Goal: Information Seeking & Learning: Find contact information

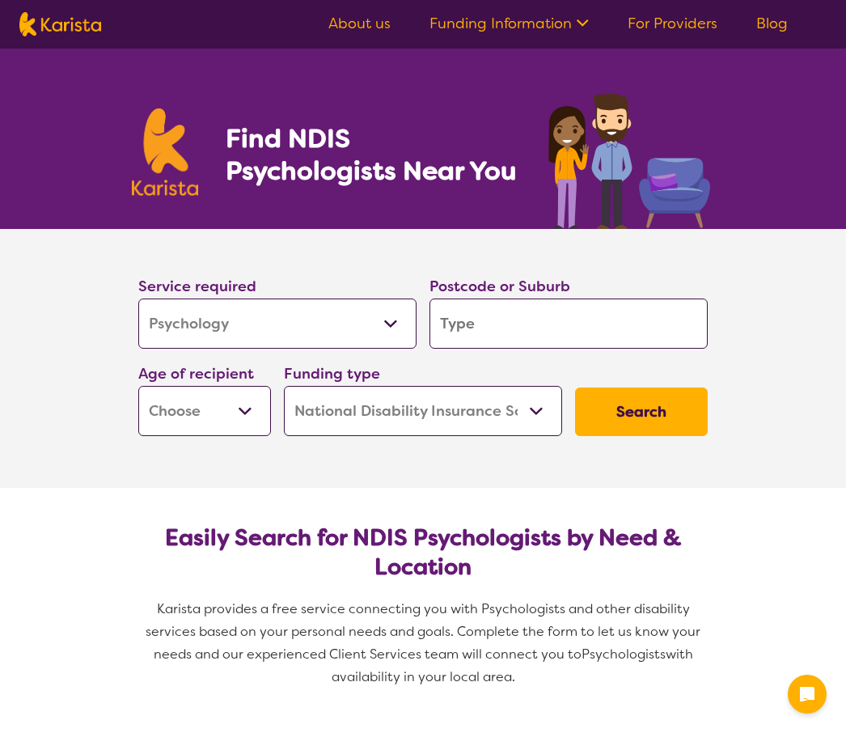
select select "Psychology"
select select "NDIS"
select select "Psychology"
select select "NDIS"
click at [548, 327] on input "search" at bounding box center [568, 323] width 278 height 50
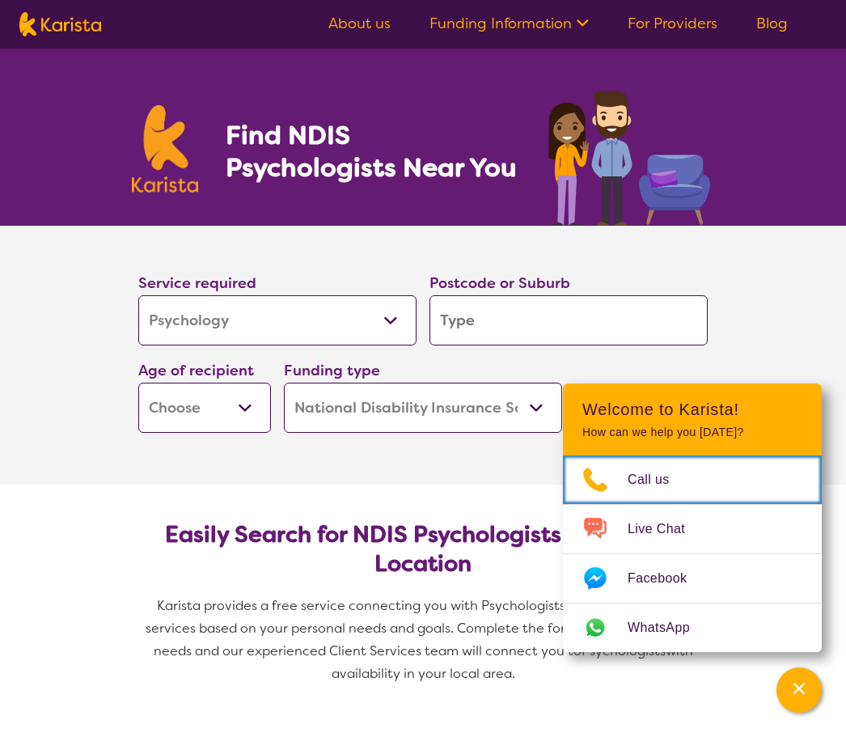
scroll to position [6, 0]
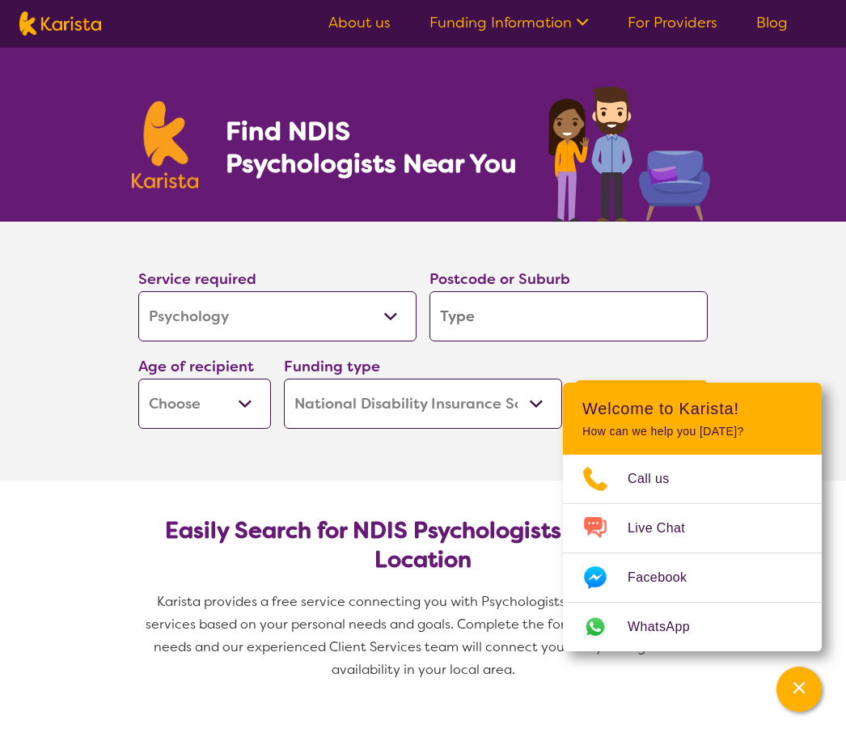
click at [500, 307] on input "search" at bounding box center [568, 317] width 278 height 50
click at [798, 683] on icon "Channel Menu" at bounding box center [798, 688] width 11 height 11
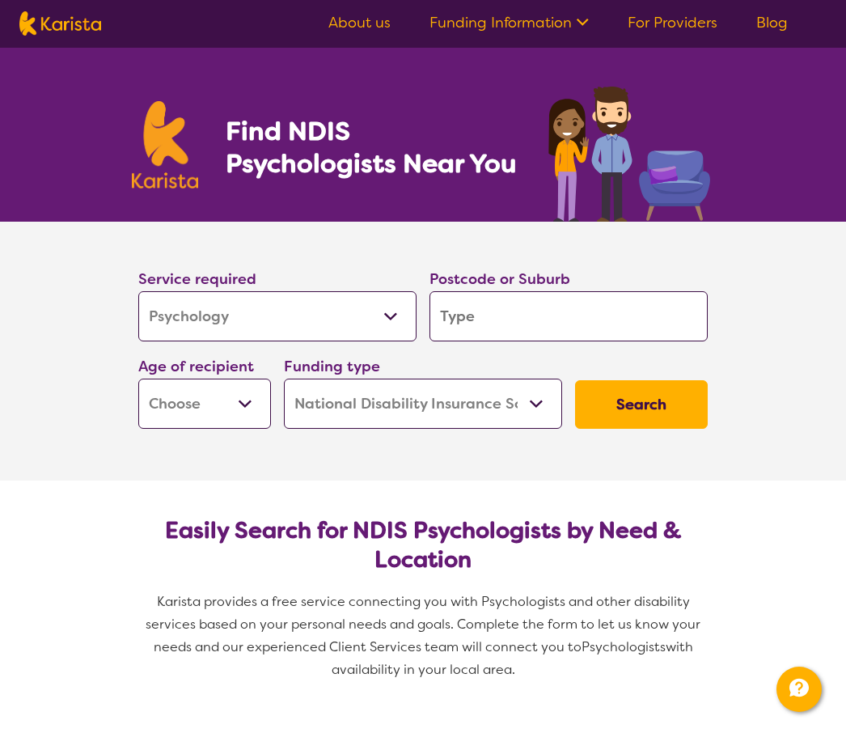
click at [504, 311] on input "search" at bounding box center [568, 317] width 278 height 50
type input "M"
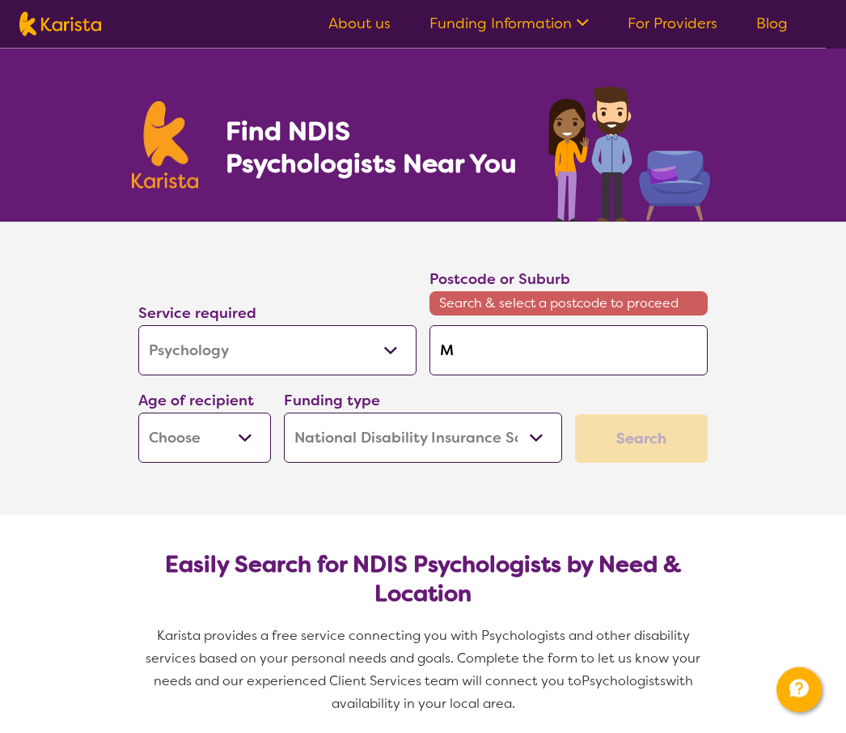
type input "MO"
type input "MOU"
type input "MOUN"
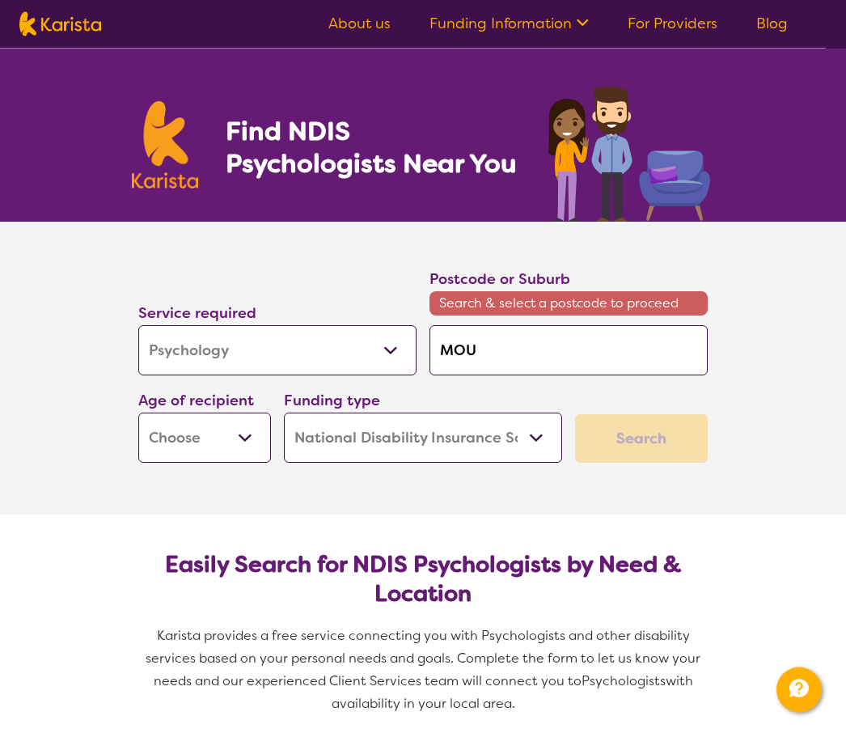
type input "MOUN"
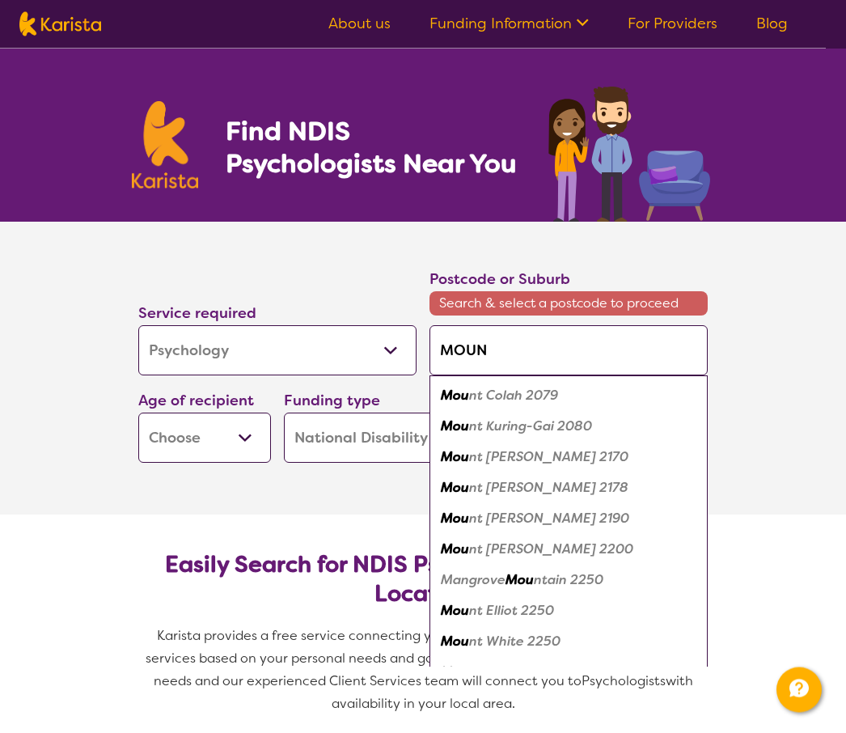
type input "MOUNT"
type input "MOUNT c"
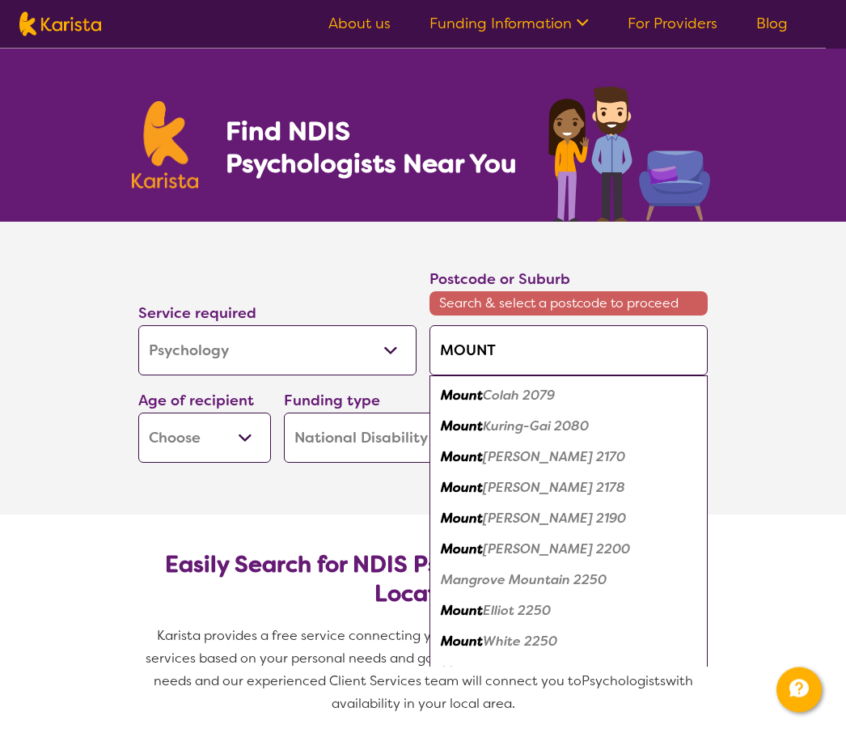
type input "MOUNT c"
type input "MOUNT cO"
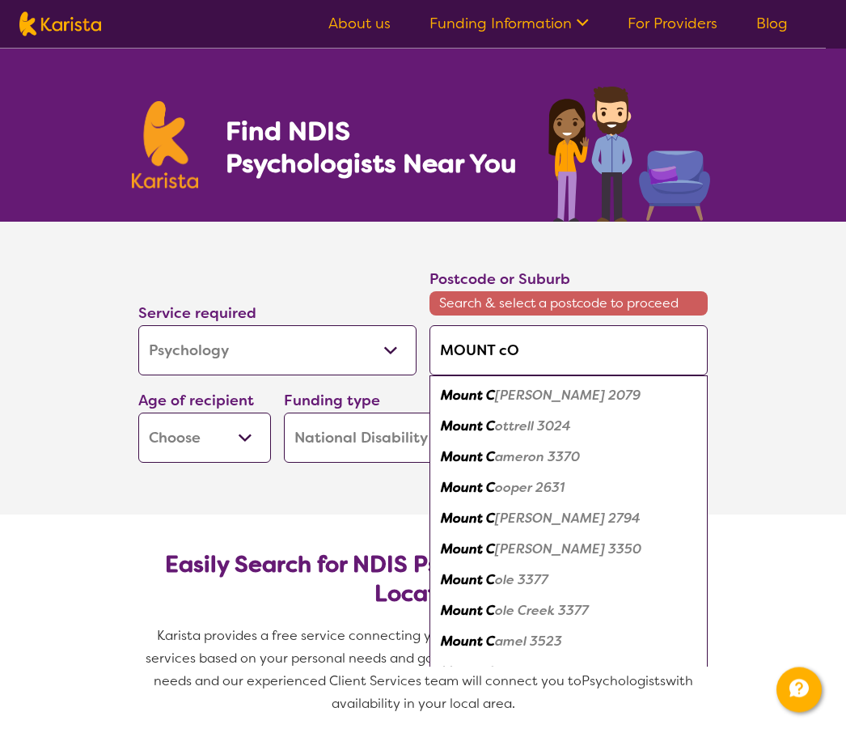
type input "MOUNT cOM"
type input "MOUNT cOMP"
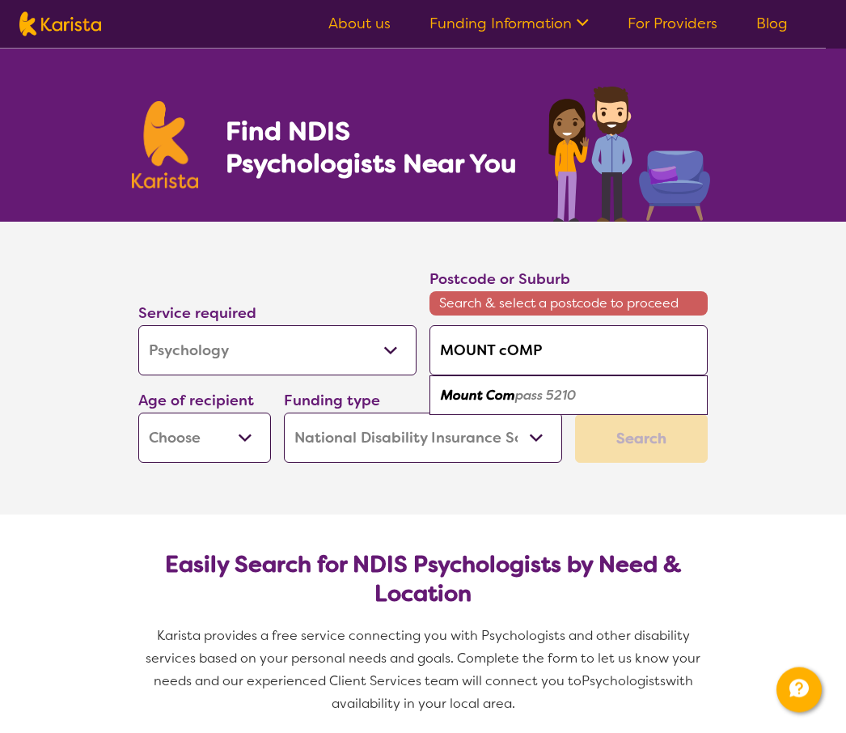
type input "[GEOGRAPHIC_DATA]"
type input "MOUNT cOMPAS"
type input "[GEOGRAPHIC_DATA]"
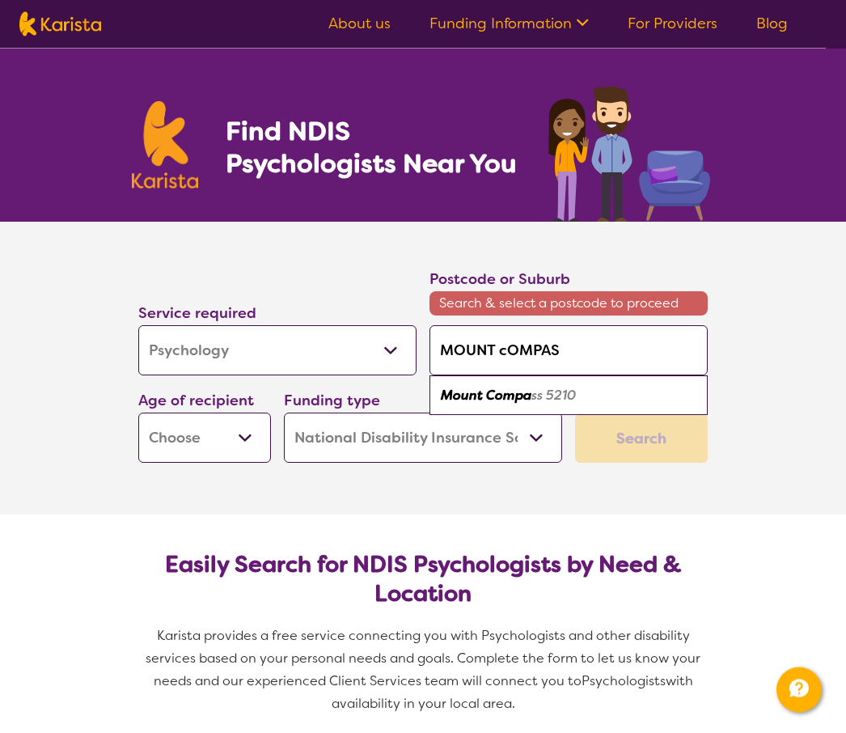
type input "[GEOGRAPHIC_DATA]"
click at [506, 400] on em "Mount Compass" at bounding box center [492, 395] width 102 height 17
type input "5210"
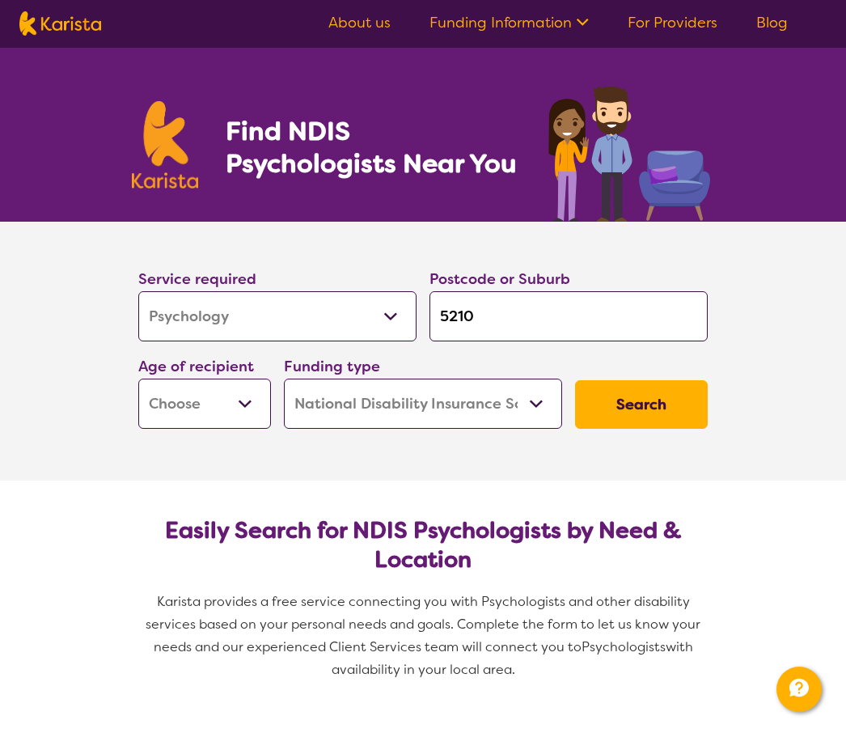
click at [214, 408] on select "Early Childhood - 0 to 9 Child - 10 to 11 Adolescent - 12 to 17 Adult - 18 to 6…" at bounding box center [204, 404] width 133 height 50
select select "AD"
click at [661, 415] on button "Search" at bounding box center [641, 404] width 133 height 49
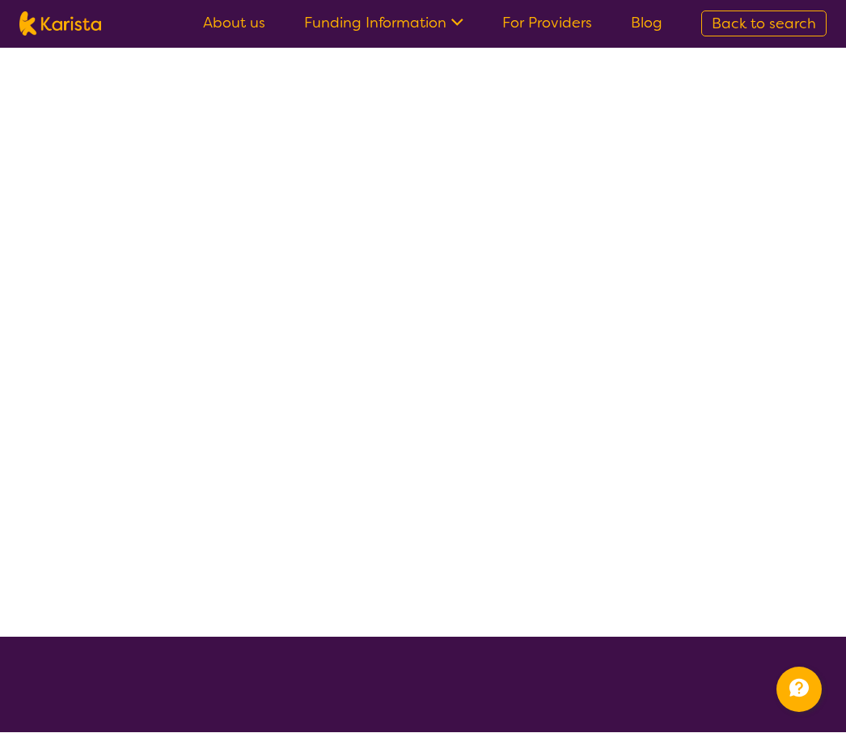
scroll to position [1, 0]
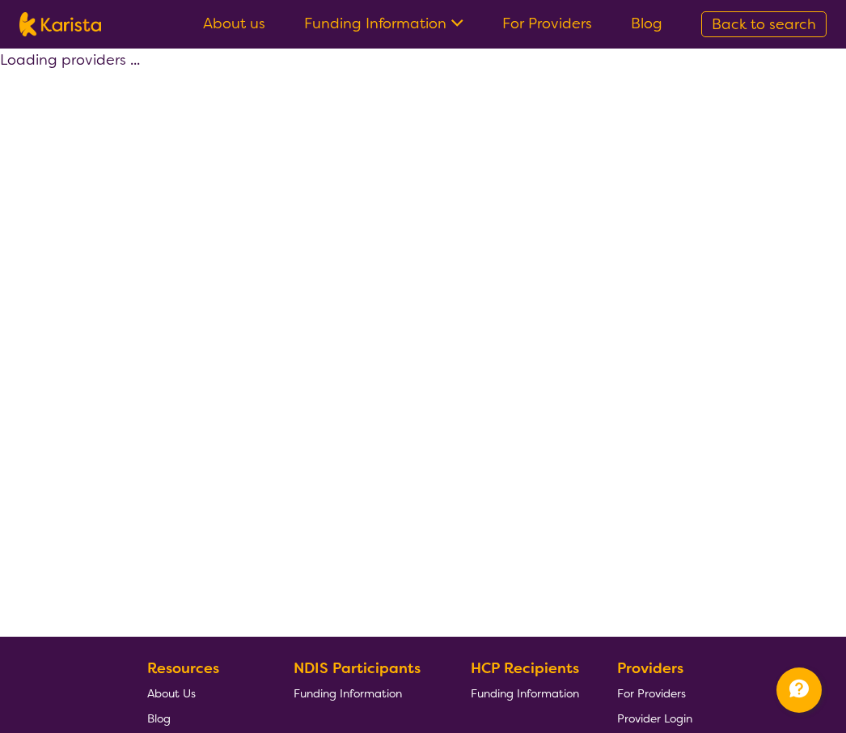
select select "by_score"
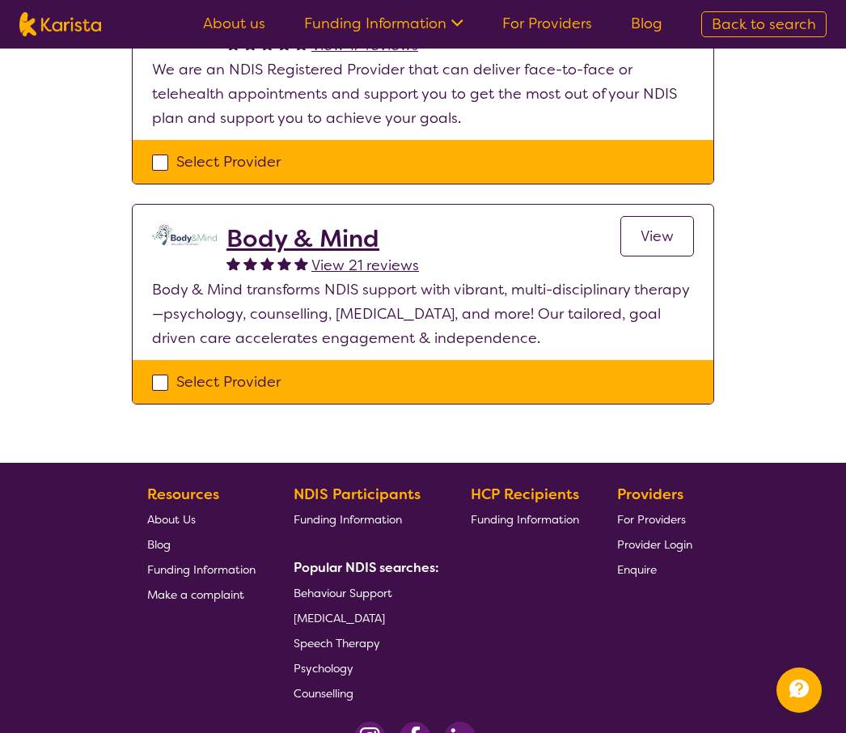
scroll to position [268, 0]
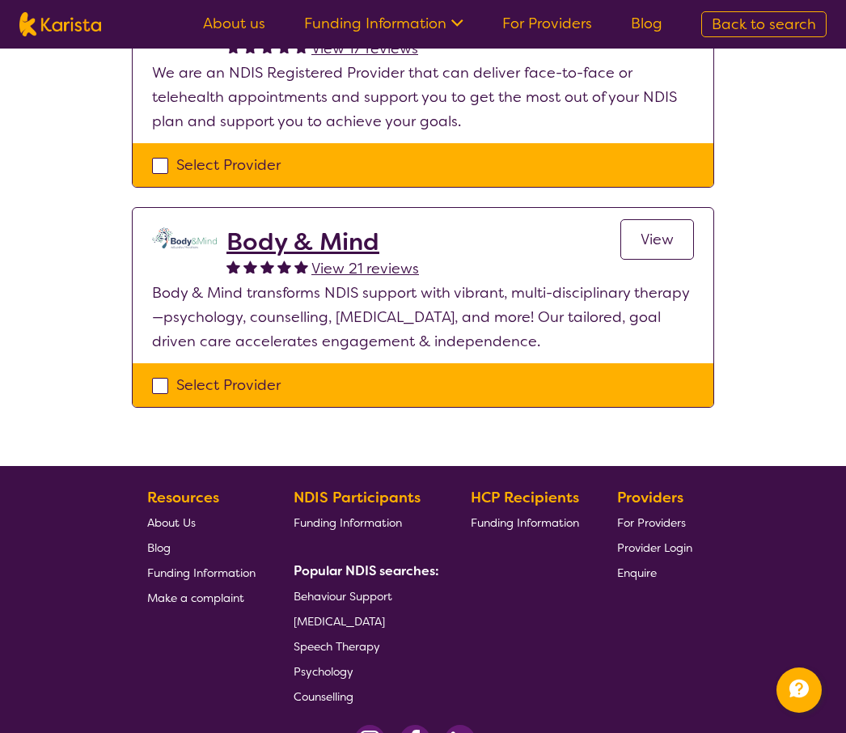
click at [659, 247] on span "View" at bounding box center [657, 239] width 33 height 19
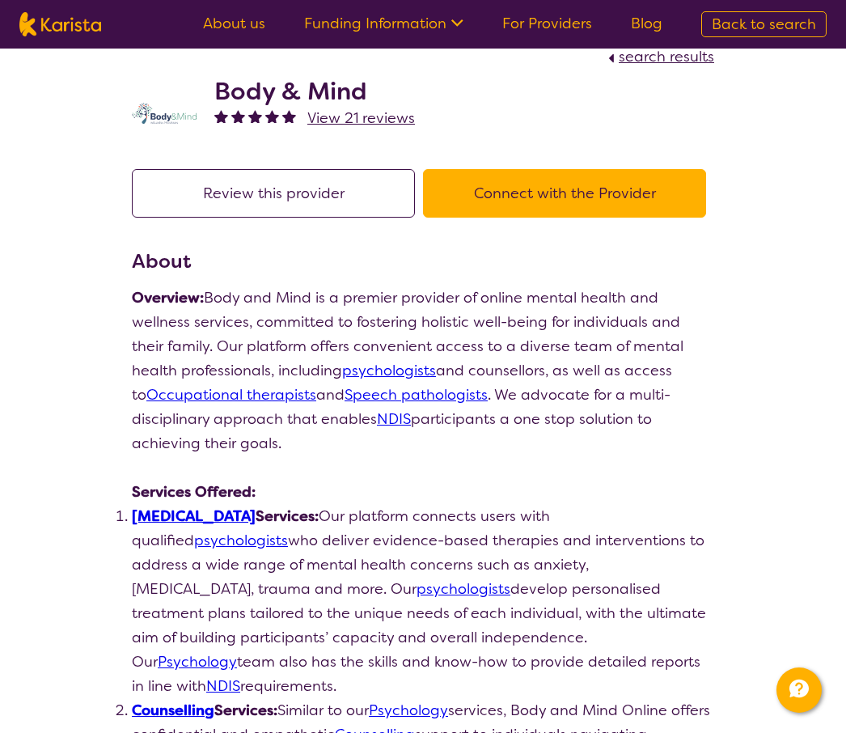
scroll to position [39, 0]
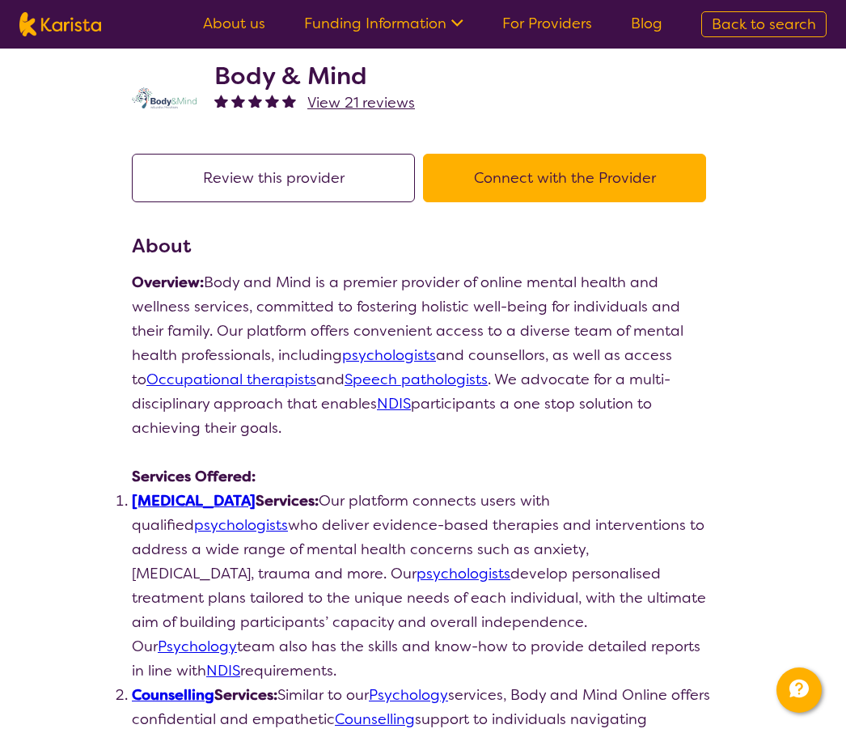
click at [288, 182] on button "Review this provider" at bounding box center [273, 178] width 283 height 49
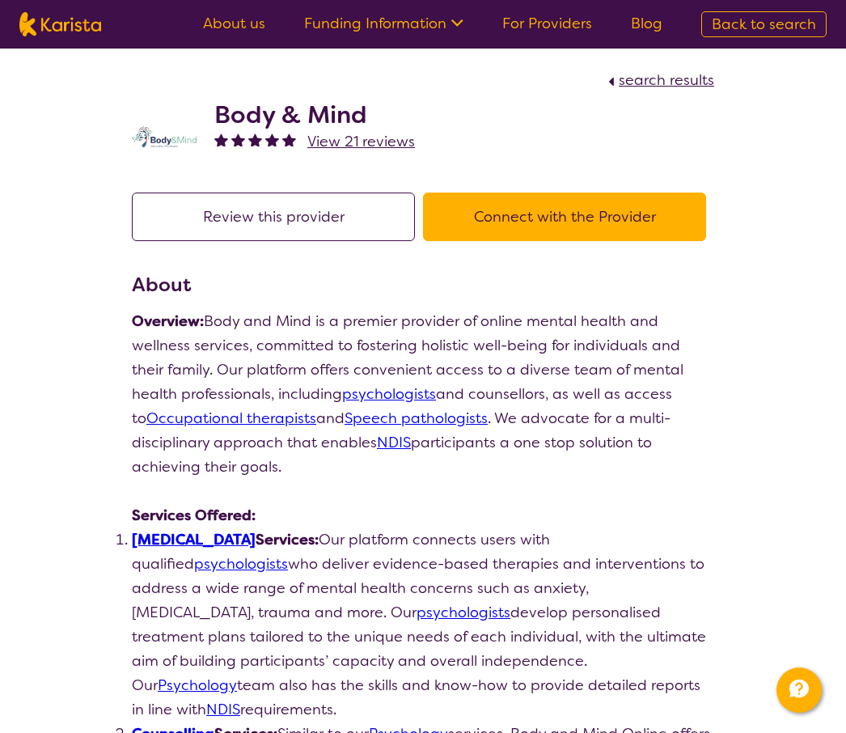
click at [691, 218] on button "Connect with the Provider" at bounding box center [564, 216] width 283 height 49
